Goal: Navigation & Orientation: Find specific page/section

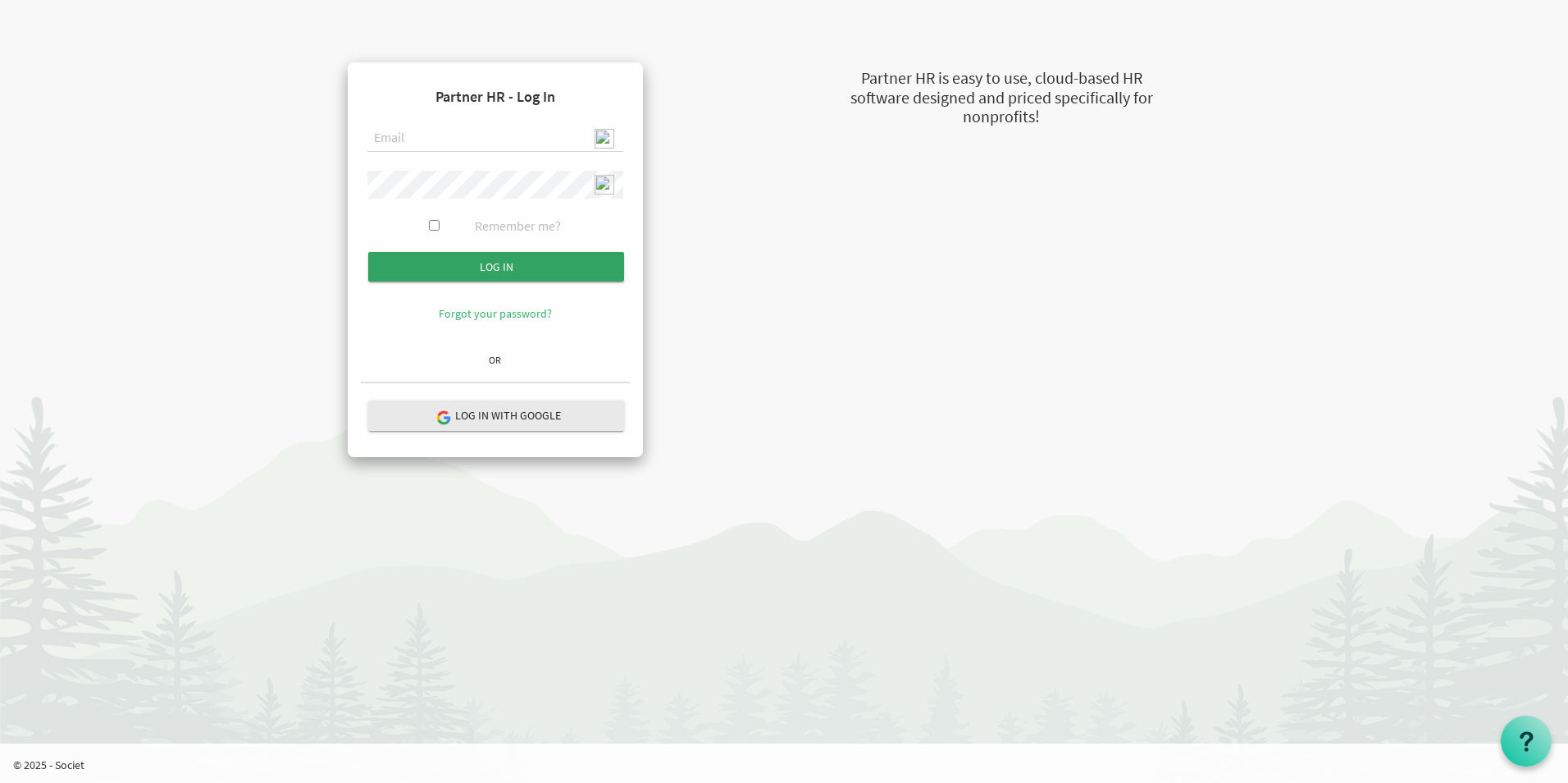
type input "admin@stepind.org"
click at [515, 257] on input "Log in" at bounding box center [496, 266] width 256 height 29
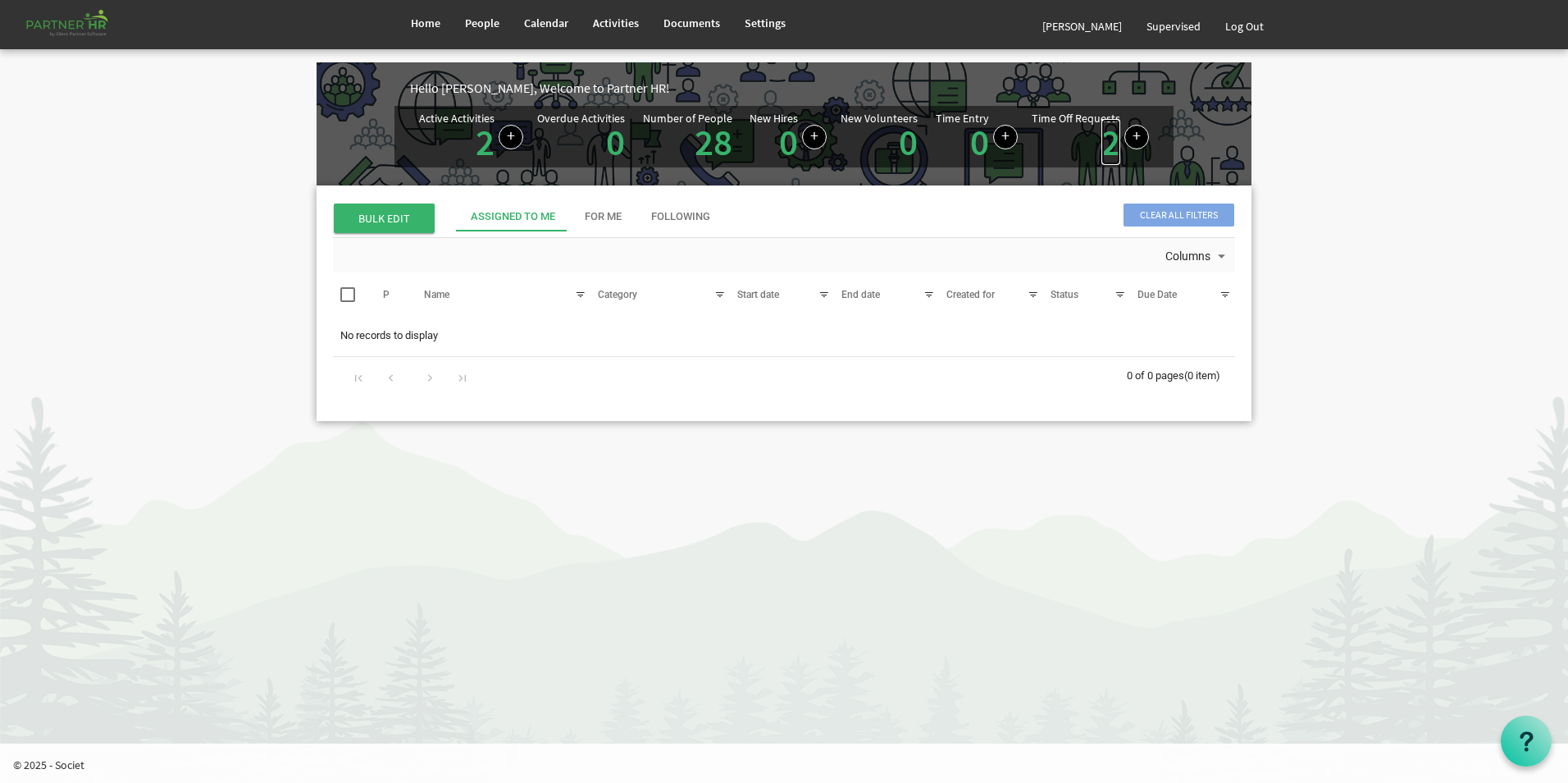
click at [1105, 155] on link "2" at bounding box center [1110, 142] width 19 height 46
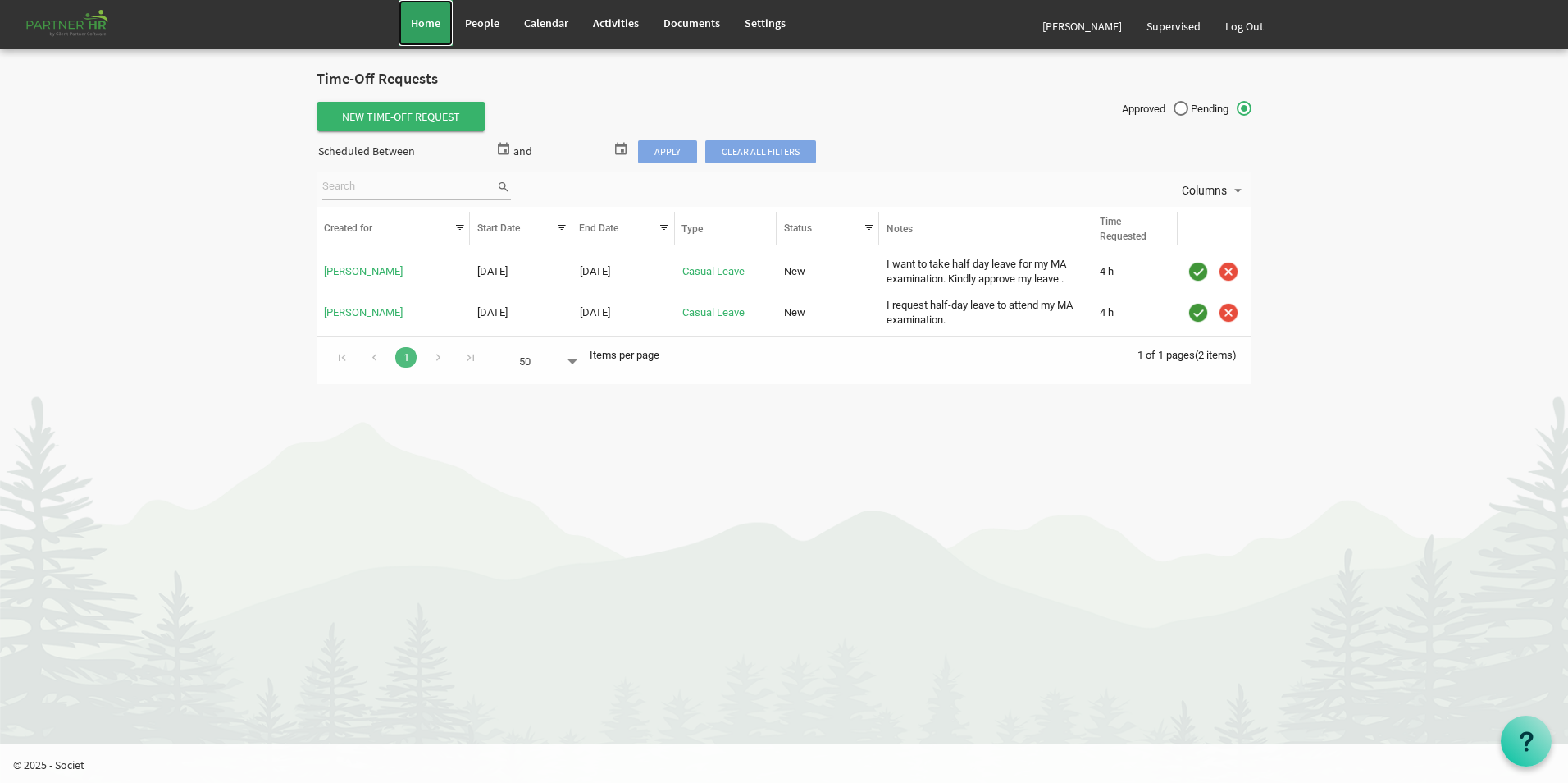
click at [422, 23] on span "Home" at bounding box center [426, 23] width 29 height 15
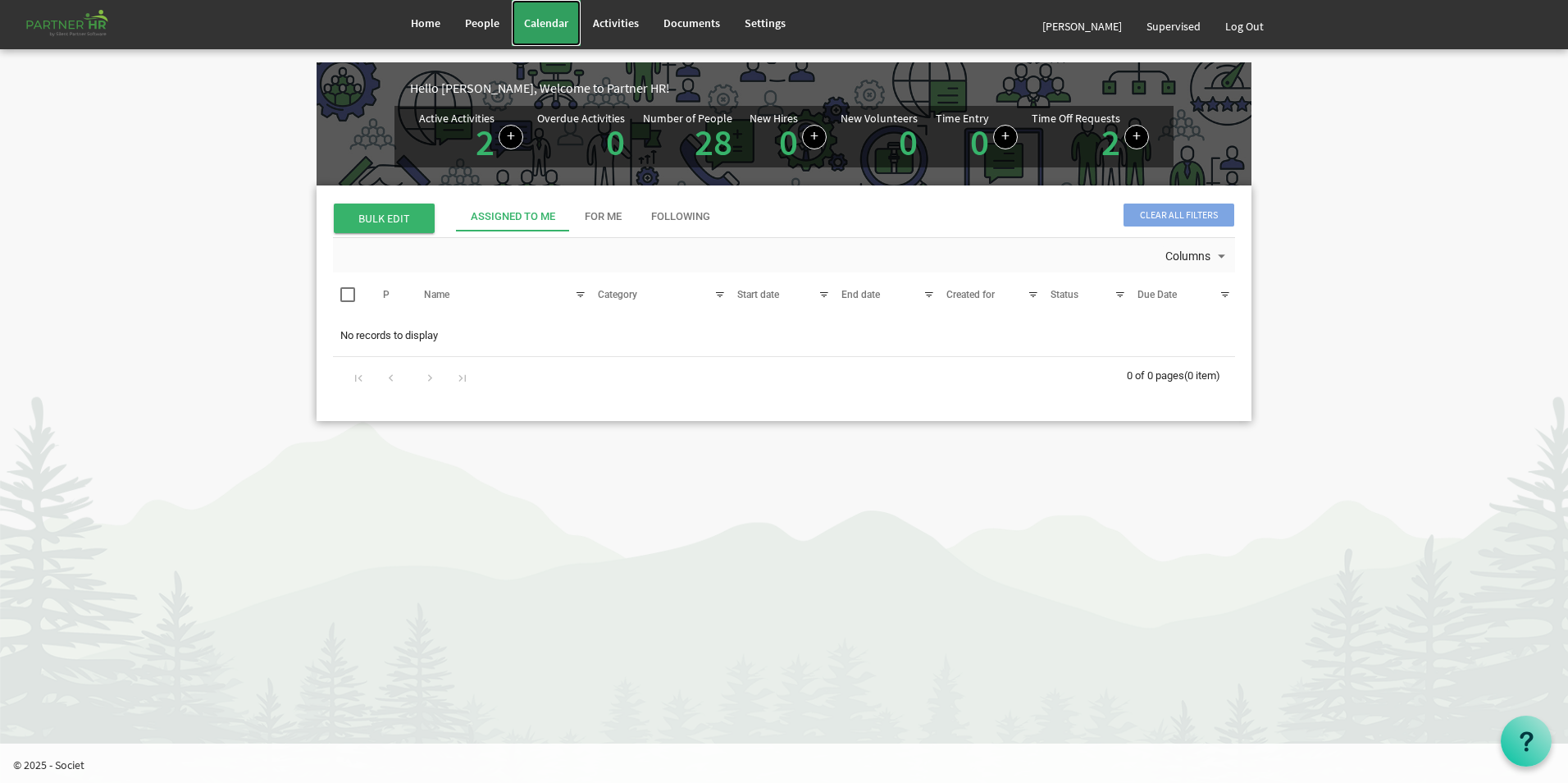
click at [548, 25] on span "Calendar" at bounding box center [546, 23] width 44 height 15
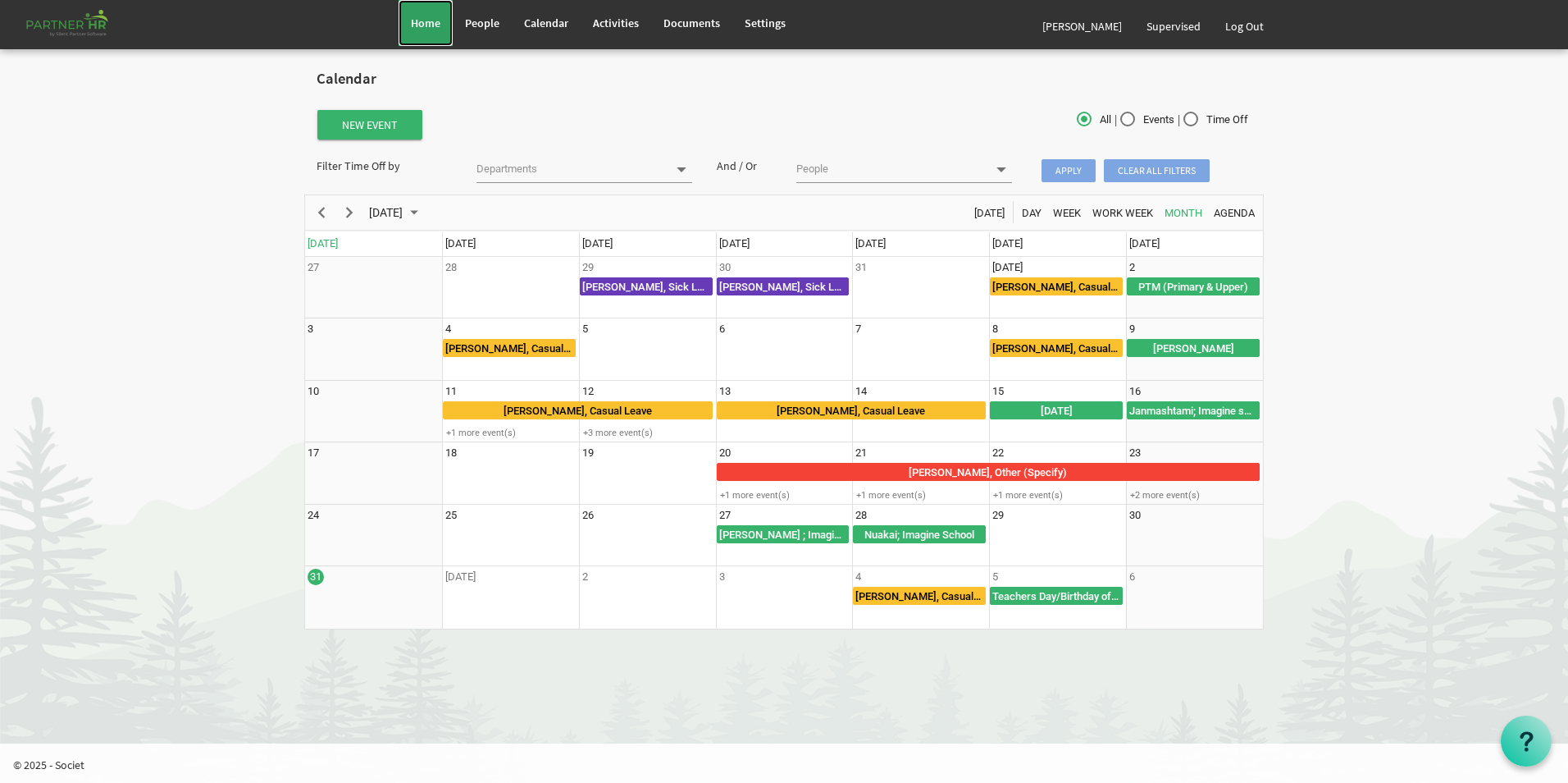
click at [428, 23] on span "Home" at bounding box center [426, 23] width 29 height 15
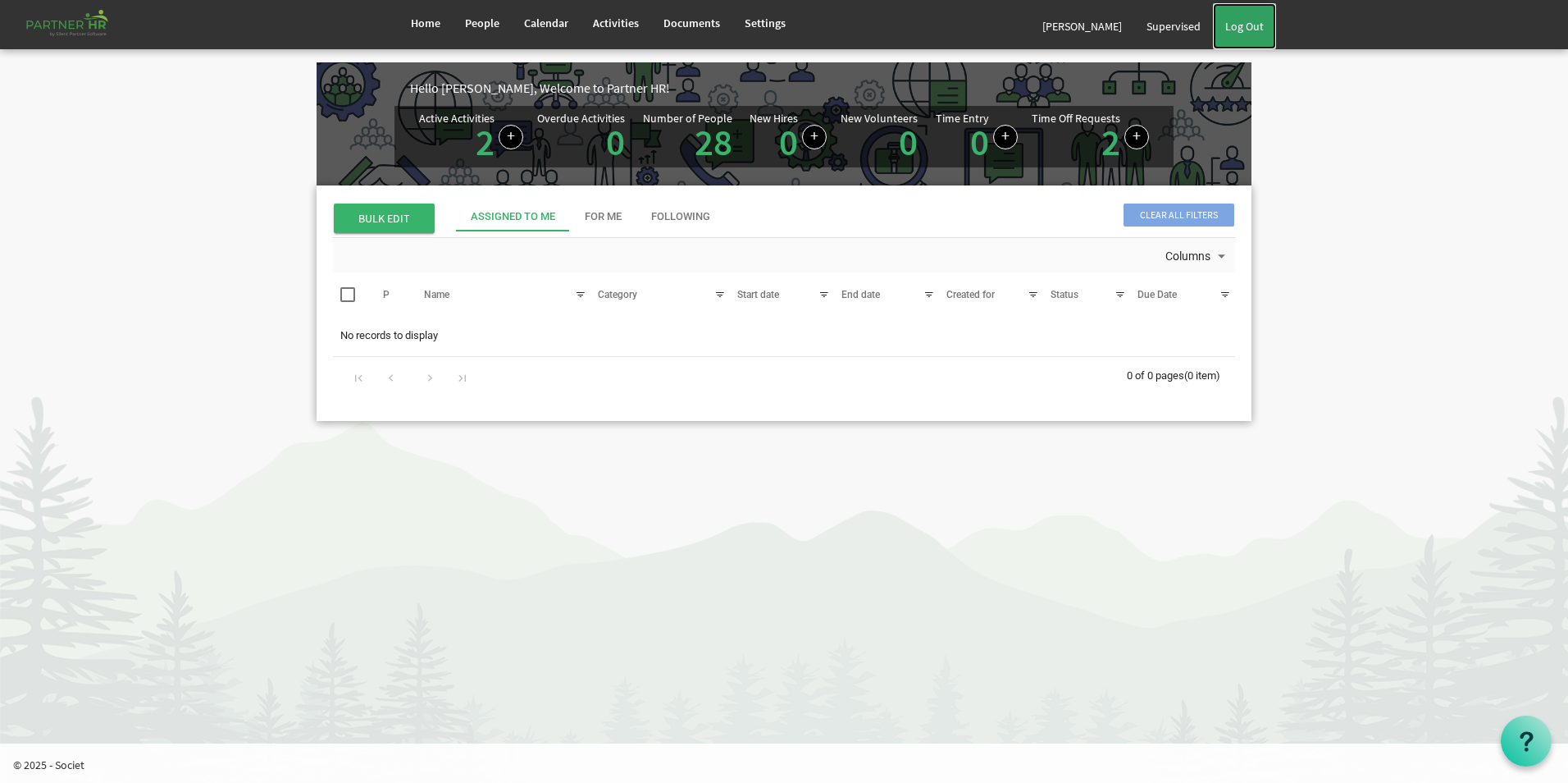
click at [1256, 24] on link "Log Out" at bounding box center [1244, 25] width 64 height 46
